Goal: Check status: Check status

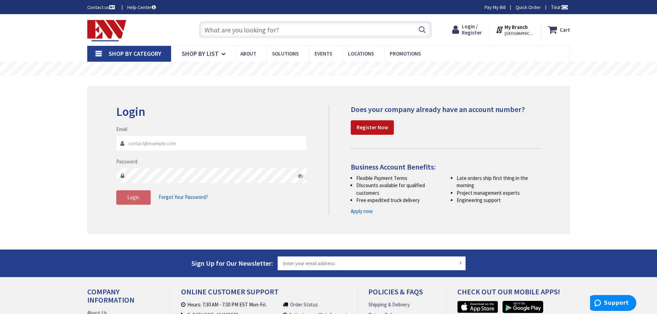
type input "[GEOGRAPHIC_DATA], [STREET_ADDRESS][PERSON_NAME]"
type input "harpwarehouse@harpcanhelpyou.com"
click at [145, 201] on button "Login" at bounding box center [133, 197] width 35 height 14
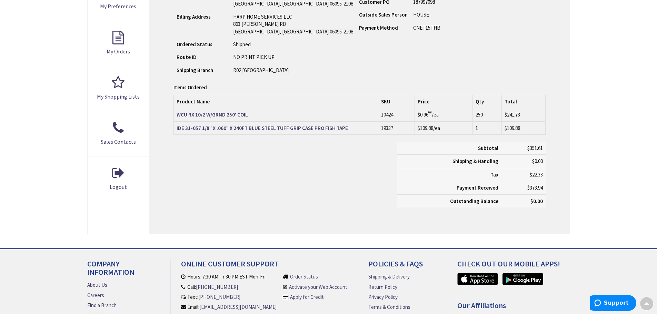
scroll to position [139, 0]
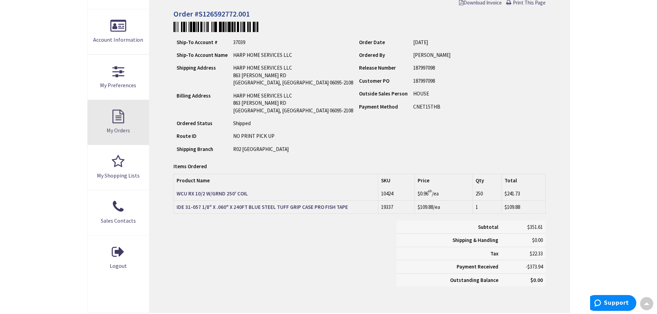
click at [106, 117] on link "My Orders" at bounding box center [119, 122] width 62 height 45
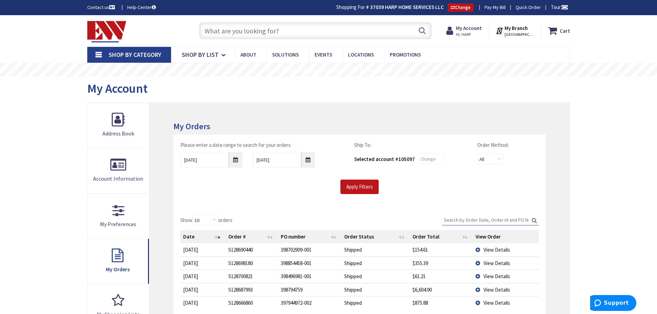
click at [238, 199] on div "Please enter a date range to search for your orders 8/28/2025 9/4/2025 Ship To:…" at bounding box center [360, 171] width 372 height 73
click at [495, 221] on input "Search:" at bounding box center [490, 220] width 97 height 10
paste input "398794759"
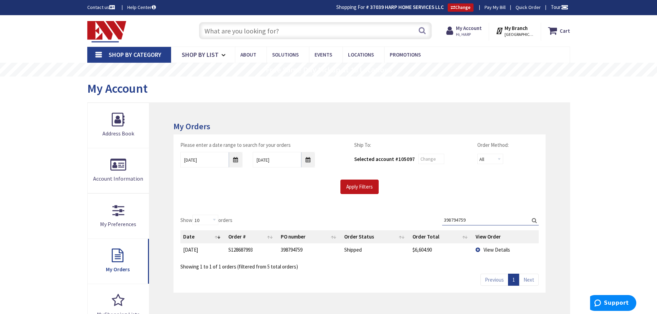
type input "398794759"
click at [478, 250] on td "View Details" at bounding box center [506, 250] width 66 height 13
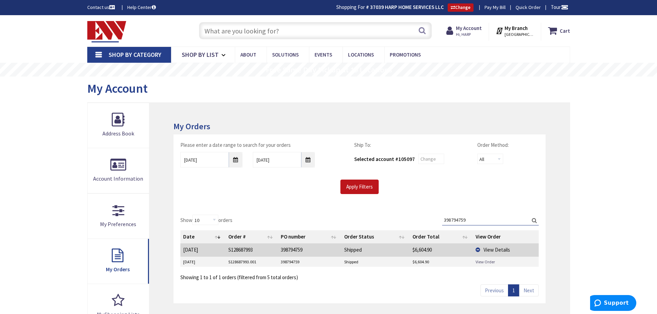
click at [479, 259] on link "View Order" at bounding box center [485, 262] width 19 height 6
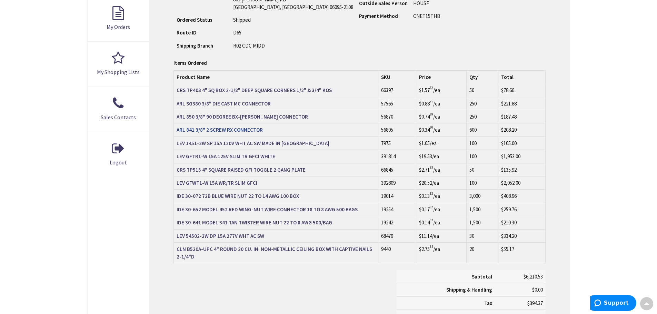
scroll to position [243, 0]
drag, startPoint x: 451, startPoint y: 131, endPoint x: 515, endPoint y: 128, distance: 64.3
click at [515, 128] on tr "ARL 841 3/8" 2 SCREW RX CONNECTOR 56805 $0.34 70 /ea 600 $208.20" at bounding box center [360, 130] width 372 height 13
click at [453, 141] on td "$1.05 /ea" at bounding box center [441, 143] width 50 height 13
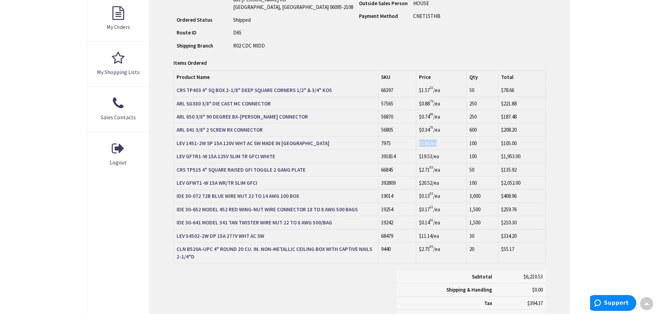
click at [453, 141] on td "$1.05 /ea" at bounding box center [441, 143] width 50 height 13
click at [431, 184] on span "$20.52" at bounding box center [425, 183] width 13 height 7
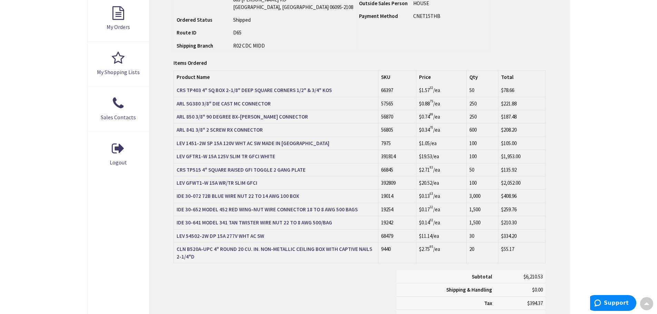
drag, startPoint x: 109, startPoint y: 214, endPoint x: 113, endPoint y: 214, distance: 4.2
click at [109, 214] on div "Address Book Account Information My Preferences My Orders My Shopping Lists Sal…" at bounding box center [119, 111] width 62 height 502
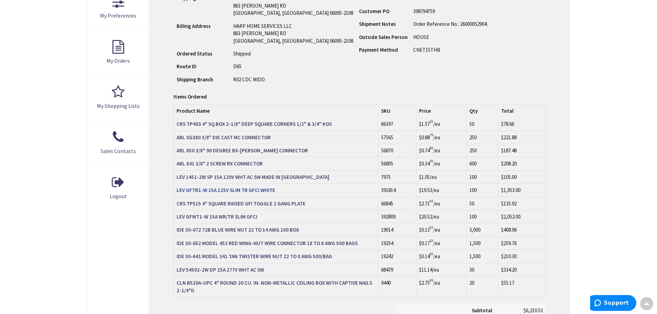
scroll to position [70, 0]
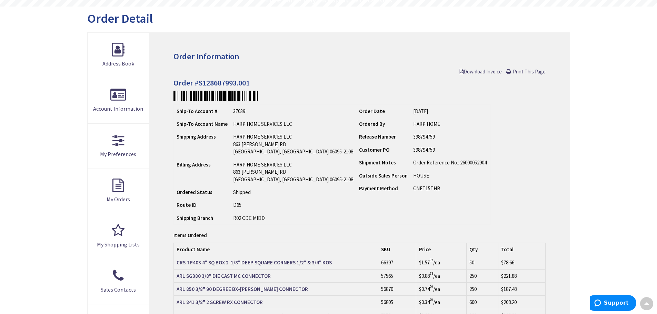
click at [221, 88] on div "Order Information Download Invoice Print This Page Order #S128687993.001 Ship-T…" at bounding box center [359, 284] width 420 height 502
click at [225, 84] on h4 "Order #S128687993.001" at bounding box center [360, 83] width 372 height 8
copy h4 "S128687993.001"
